Goal: Transaction & Acquisition: Purchase product/service

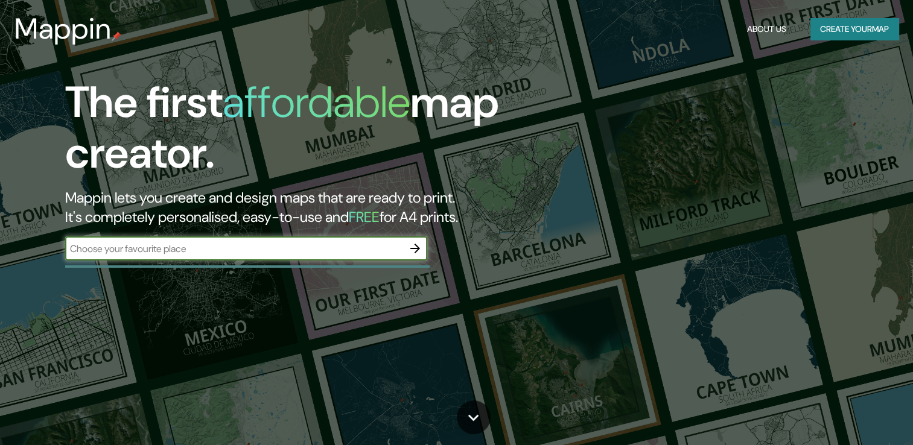
click at [361, 253] on input "text" at bounding box center [234, 249] width 338 height 14
type input "Guadalajara"
click at [169, 246] on input "Guadalajara" at bounding box center [234, 249] width 338 height 14
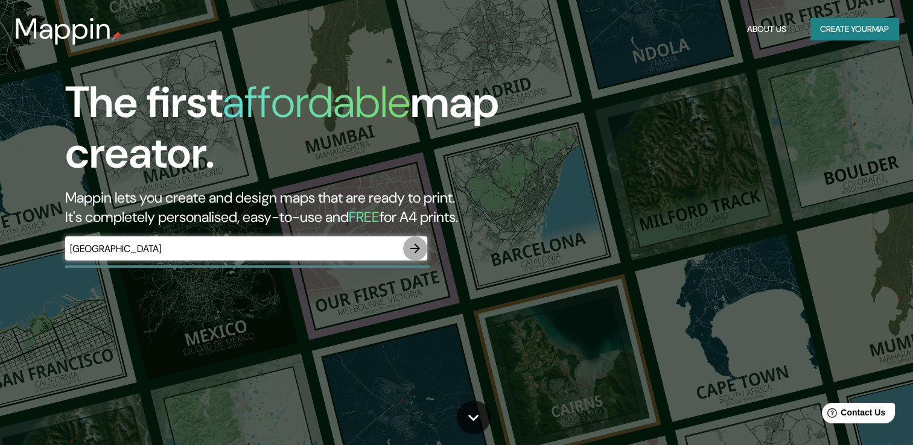
click at [424, 249] on button "button" at bounding box center [415, 249] width 24 height 24
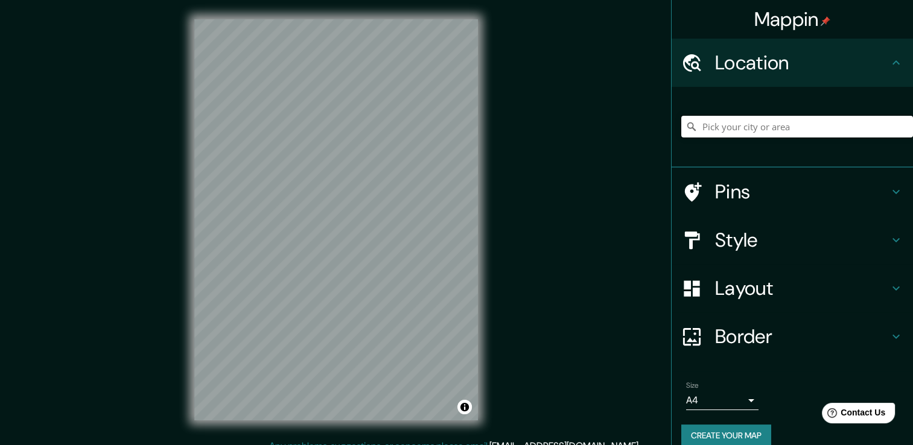
click at [714, 131] on input "Pick your city or area" at bounding box center [797, 127] width 232 height 22
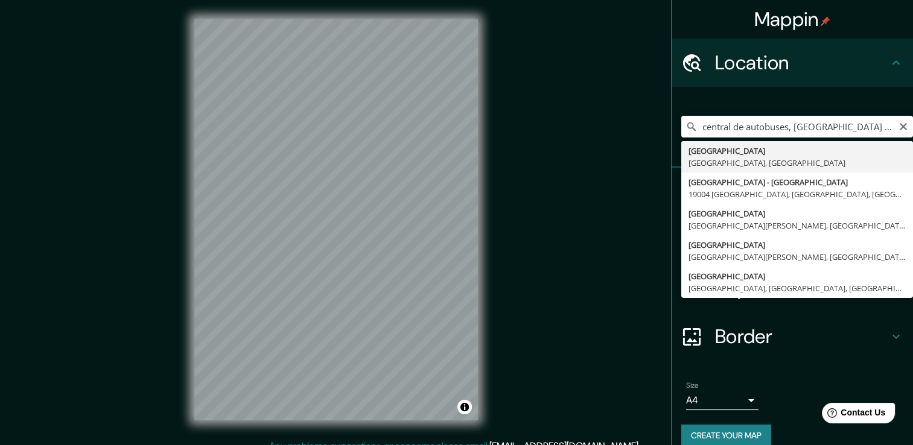
type input "Guadalajara, Jalisco, México"
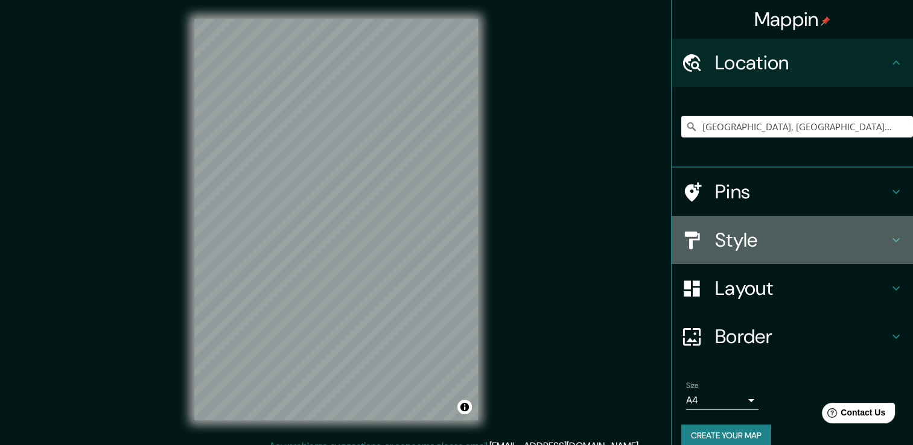
click at [715, 241] on h4 "Style" at bounding box center [802, 240] width 174 height 24
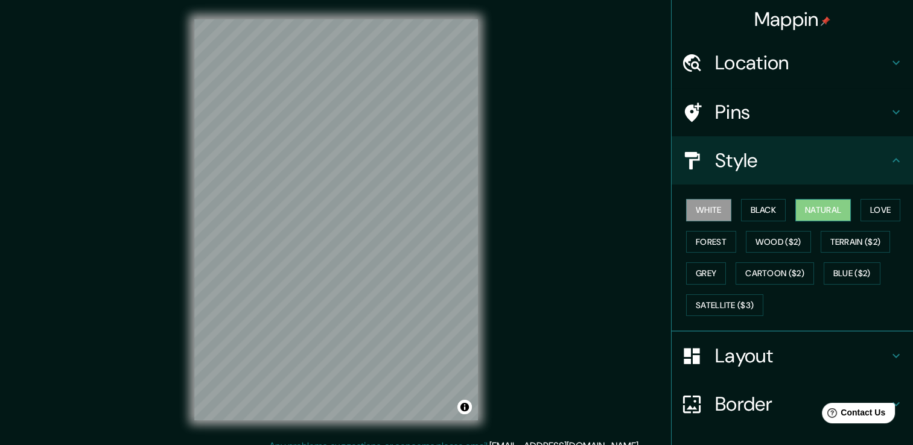
click at [811, 208] on button "Natural" at bounding box center [823, 210] width 56 height 22
click at [745, 313] on button "Satellite ($3)" at bounding box center [724, 305] width 77 height 22
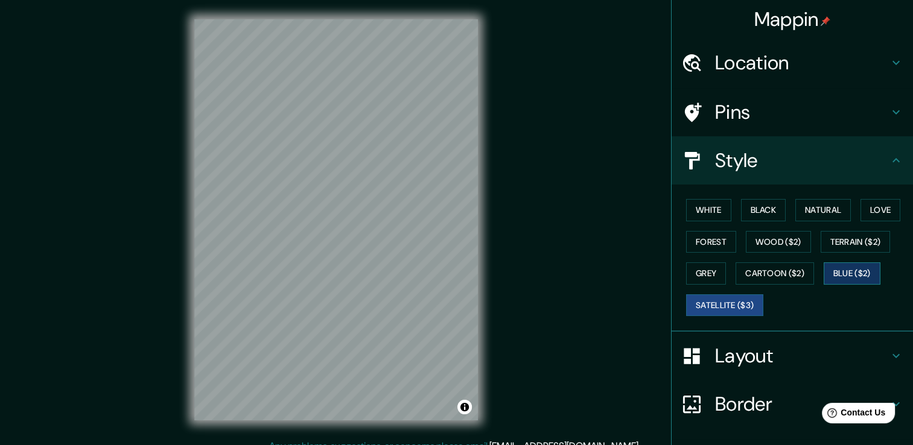
click at [845, 280] on button "Blue ($2)" at bounding box center [852, 273] width 57 height 22
click at [686, 244] on button "Forest" at bounding box center [711, 242] width 50 height 22
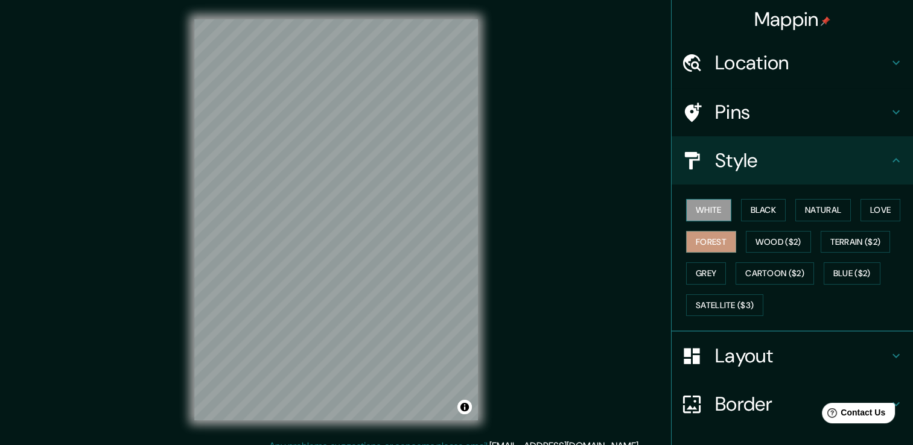
click at [688, 203] on button "White" at bounding box center [708, 210] width 45 height 22
click at [752, 243] on button "Wood ($2)" at bounding box center [778, 242] width 65 height 22
click at [708, 209] on button "White" at bounding box center [708, 210] width 45 height 22
click at [703, 343] on div "Layout" at bounding box center [792, 356] width 241 height 48
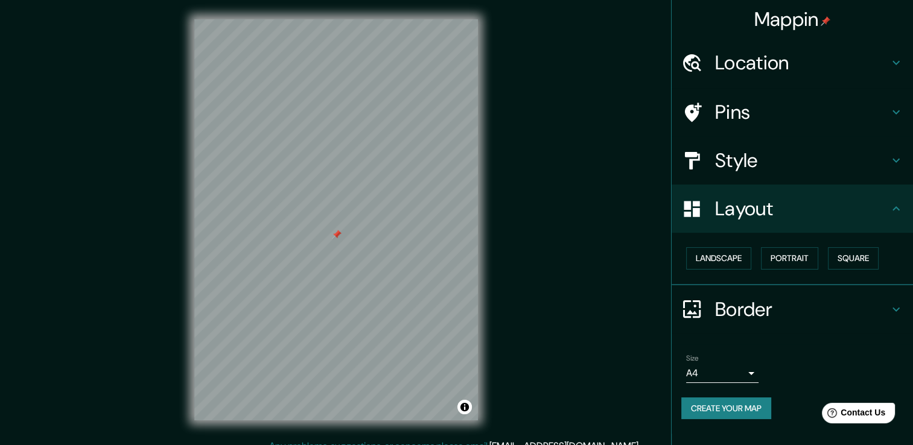
click at [789, 154] on h4 "Style" at bounding box center [802, 160] width 174 height 24
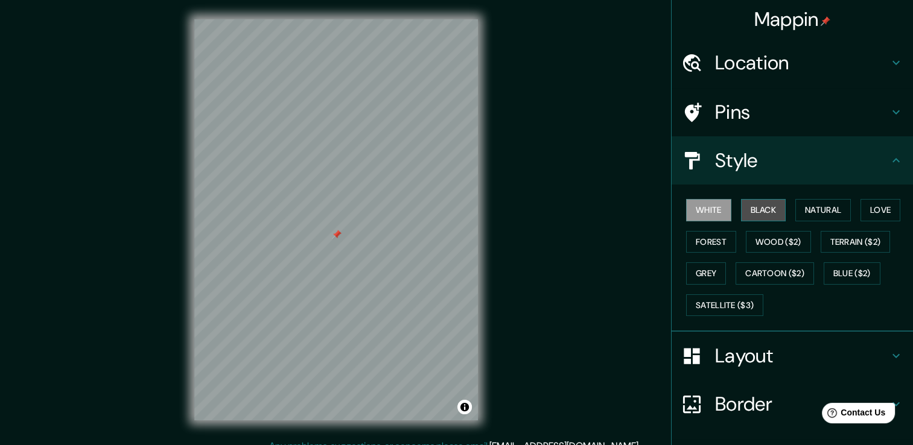
click at [763, 206] on button "Black" at bounding box center [763, 210] width 45 height 22
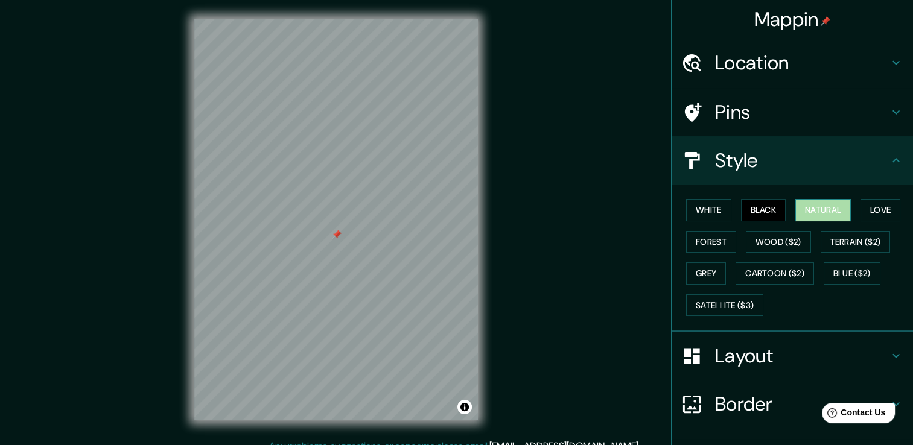
click at [822, 204] on button "Natural" at bounding box center [823, 210] width 56 height 22
click at [880, 215] on button "Love" at bounding box center [880, 210] width 40 height 22
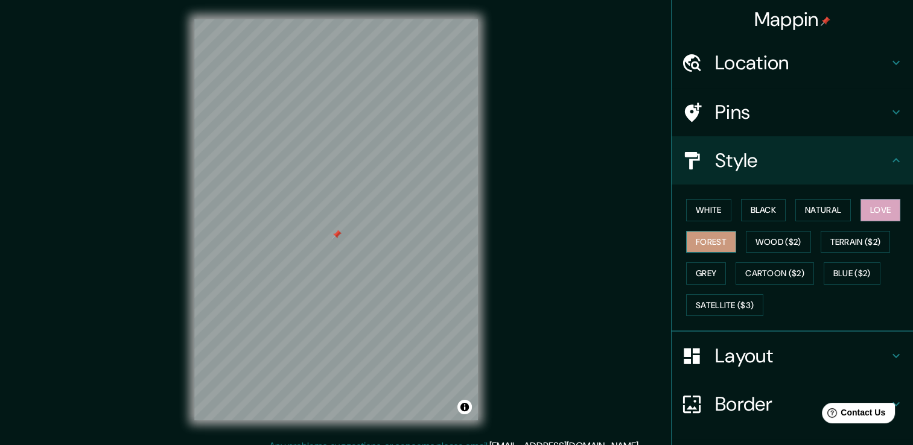
click at [707, 241] on button "Forest" at bounding box center [711, 242] width 50 height 22
click at [766, 247] on button "Wood ($2)" at bounding box center [778, 242] width 65 height 22
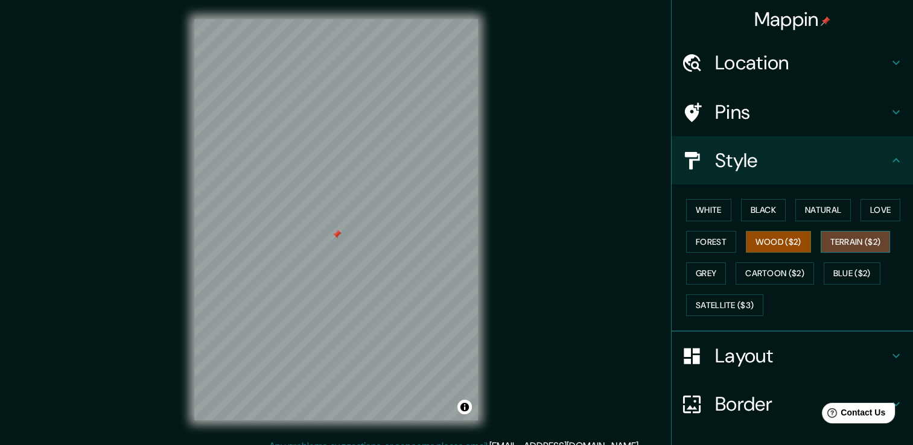
click at [871, 240] on button "Terrain ($2)" at bounding box center [856, 242] width 70 height 22
click at [710, 265] on button "Grey" at bounding box center [706, 273] width 40 height 22
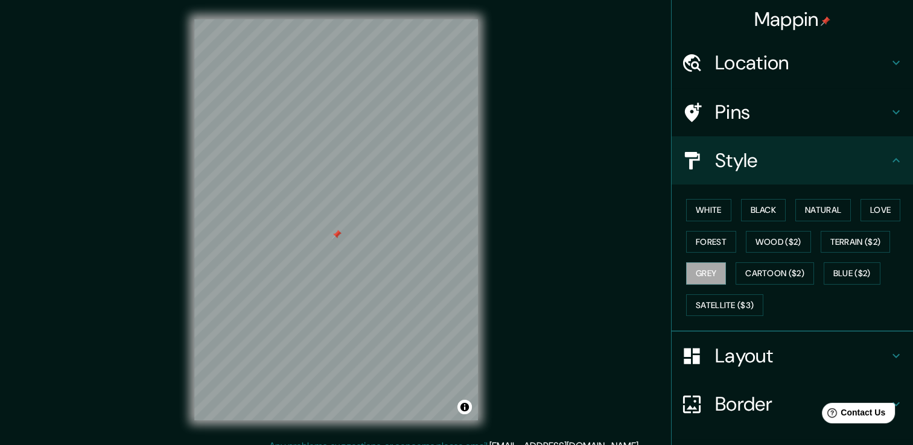
click at [769, 258] on div "White Black Natural Love Forest Wood ($2) Terrain ($2) Grey Cartoon ($2) Blue (…" at bounding box center [797, 257] width 232 height 127
click at [778, 274] on button "Cartoon ($2)" at bounding box center [774, 273] width 78 height 22
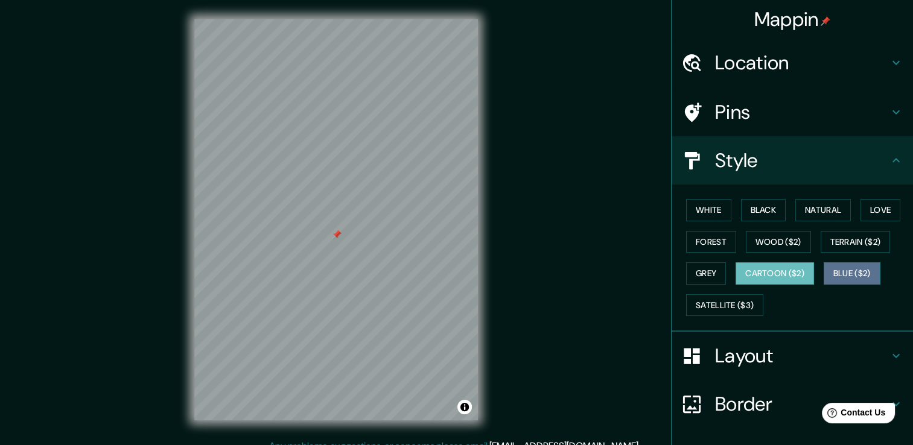
click at [849, 272] on button "Blue ($2)" at bounding box center [852, 273] width 57 height 22
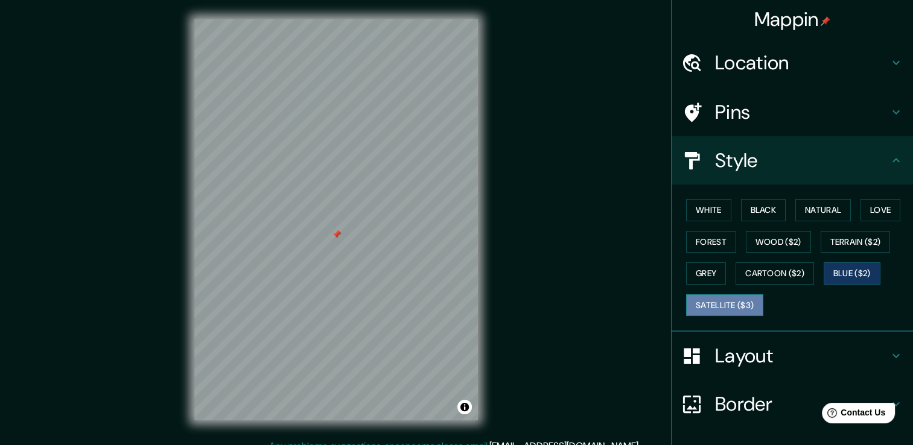
click at [712, 311] on button "Satellite ($3)" at bounding box center [724, 305] width 77 height 22
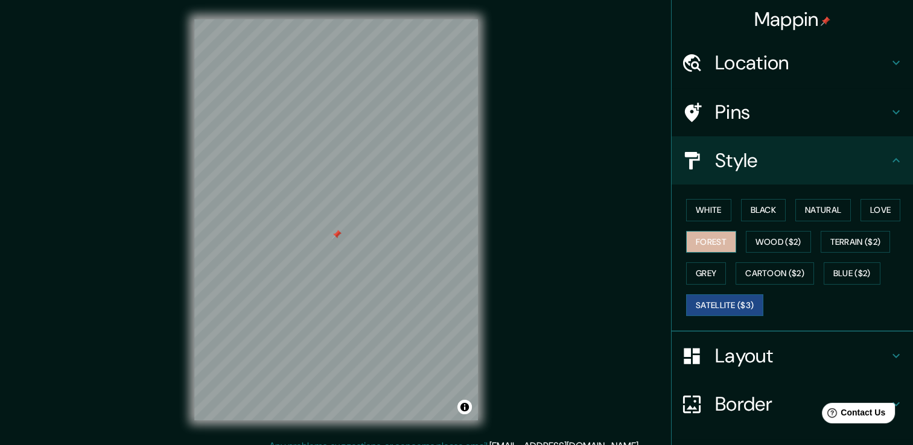
click at [717, 244] on button "Forest" at bounding box center [711, 242] width 50 height 22
click at [763, 213] on button "Black" at bounding box center [763, 210] width 45 height 22
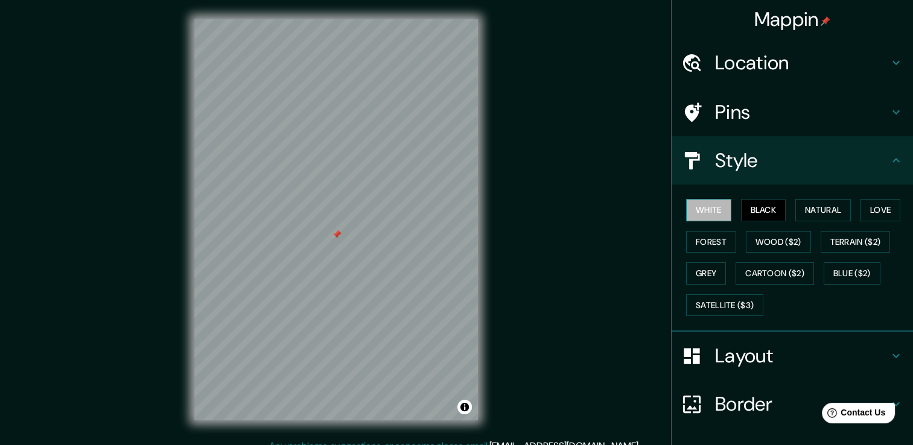
click at [705, 209] on button "White" at bounding box center [708, 210] width 45 height 22
click at [554, 201] on div "Mappin Location Guadalajara, Jalisco, México Pins Style White Black Natural Lov…" at bounding box center [456, 229] width 913 height 459
click at [343, 225] on div at bounding box center [342, 224] width 10 height 10
click at [818, 206] on button "Natural" at bounding box center [823, 210] width 56 height 22
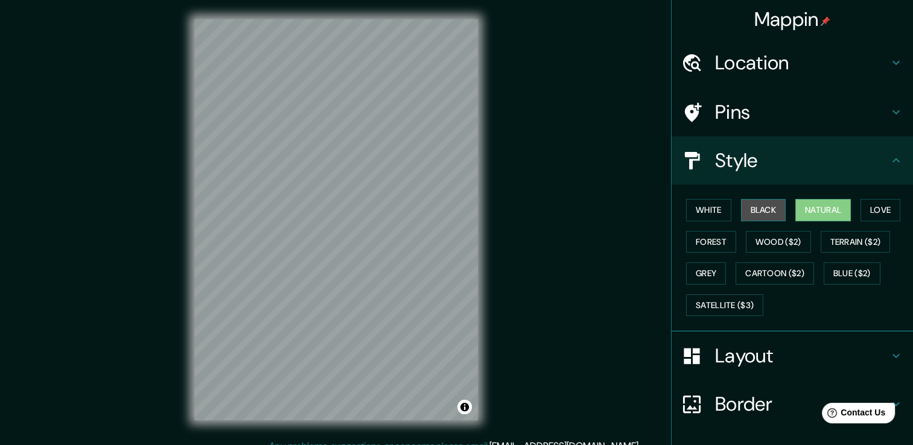
click at [770, 208] on button "Black" at bounding box center [763, 210] width 45 height 22
click at [710, 211] on button "White" at bounding box center [708, 210] width 45 height 22
click at [814, 211] on button "Natural" at bounding box center [823, 210] width 56 height 22
click at [703, 200] on button "White" at bounding box center [708, 210] width 45 height 22
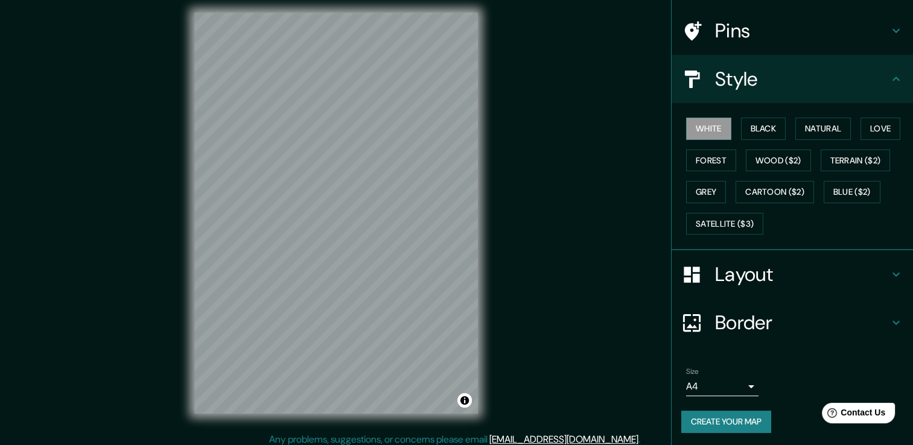
scroll to position [13, 0]
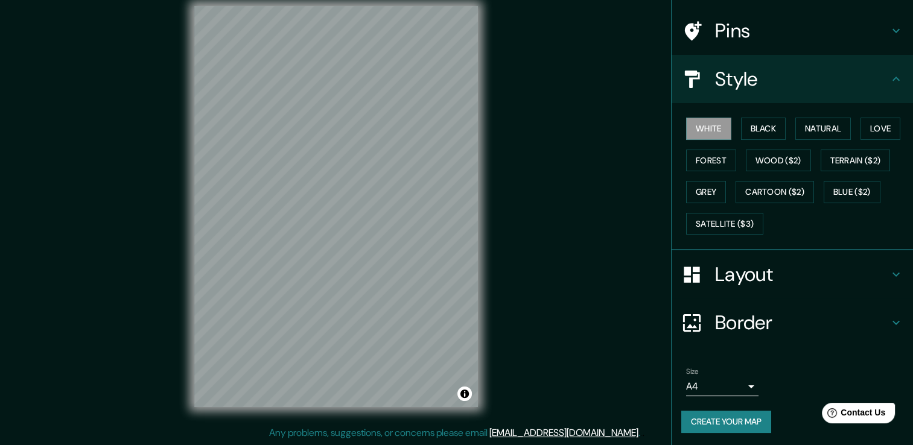
click at [731, 428] on button "Create your map" at bounding box center [726, 422] width 90 height 22
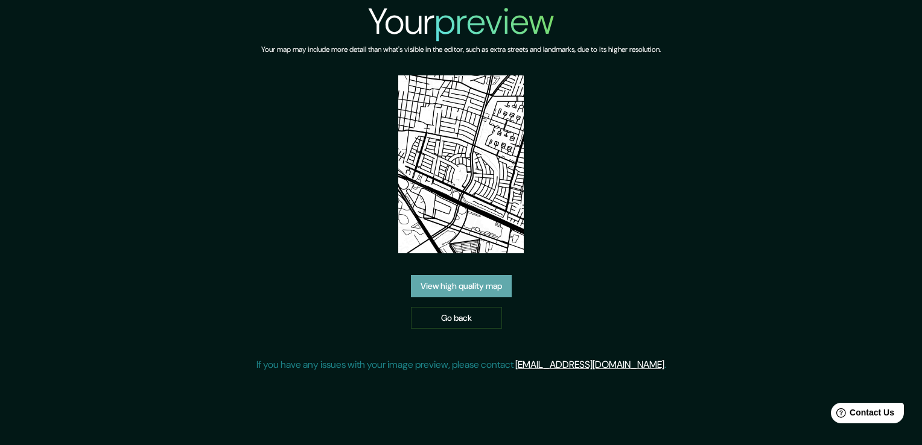
click at [490, 293] on link "View high quality map" at bounding box center [461, 286] width 101 height 22
